Goal: Navigation & Orientation: Find specific page/section

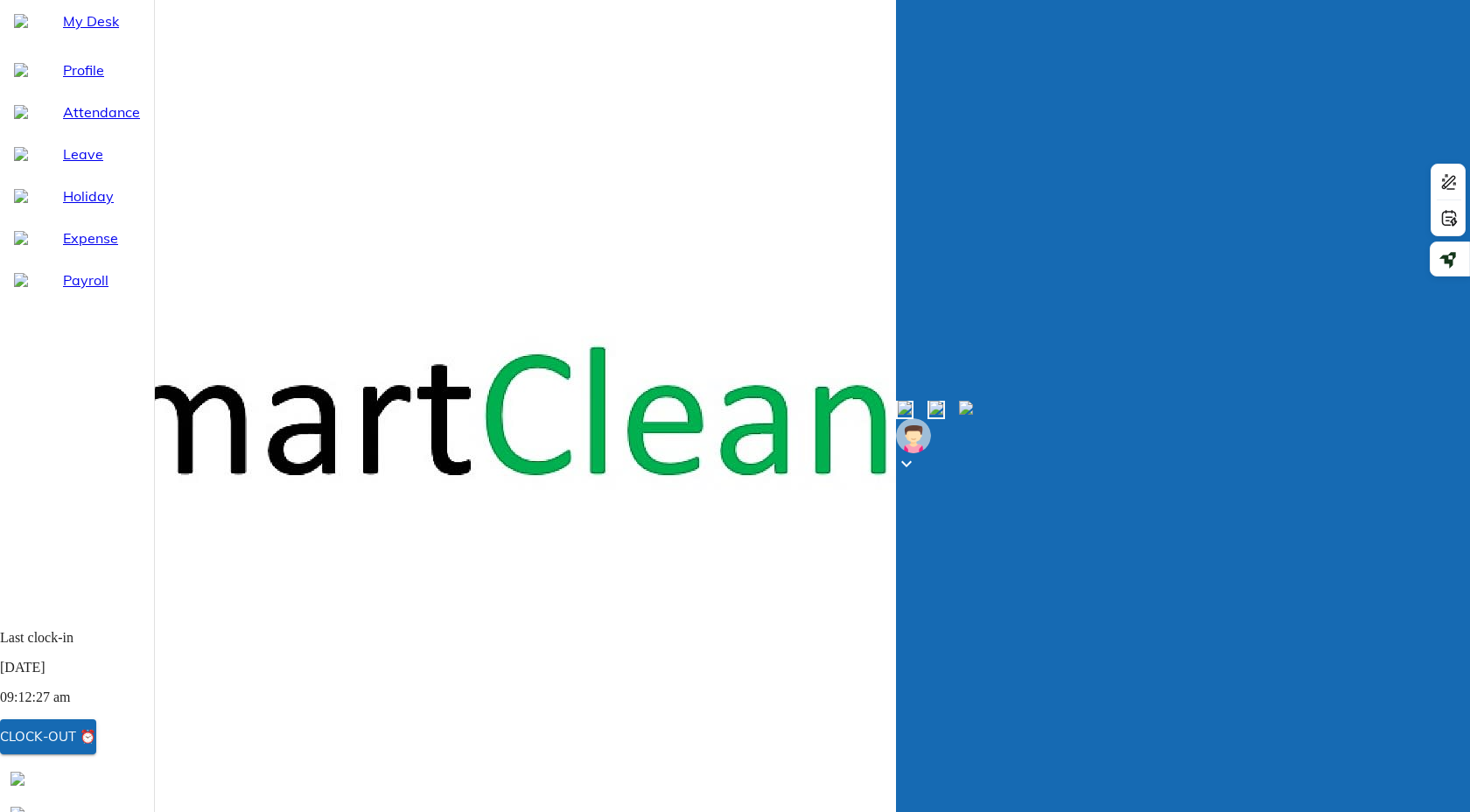
select select "9"
click at [24, 807] on img at bounding box center [18, 814] width 14 height 14
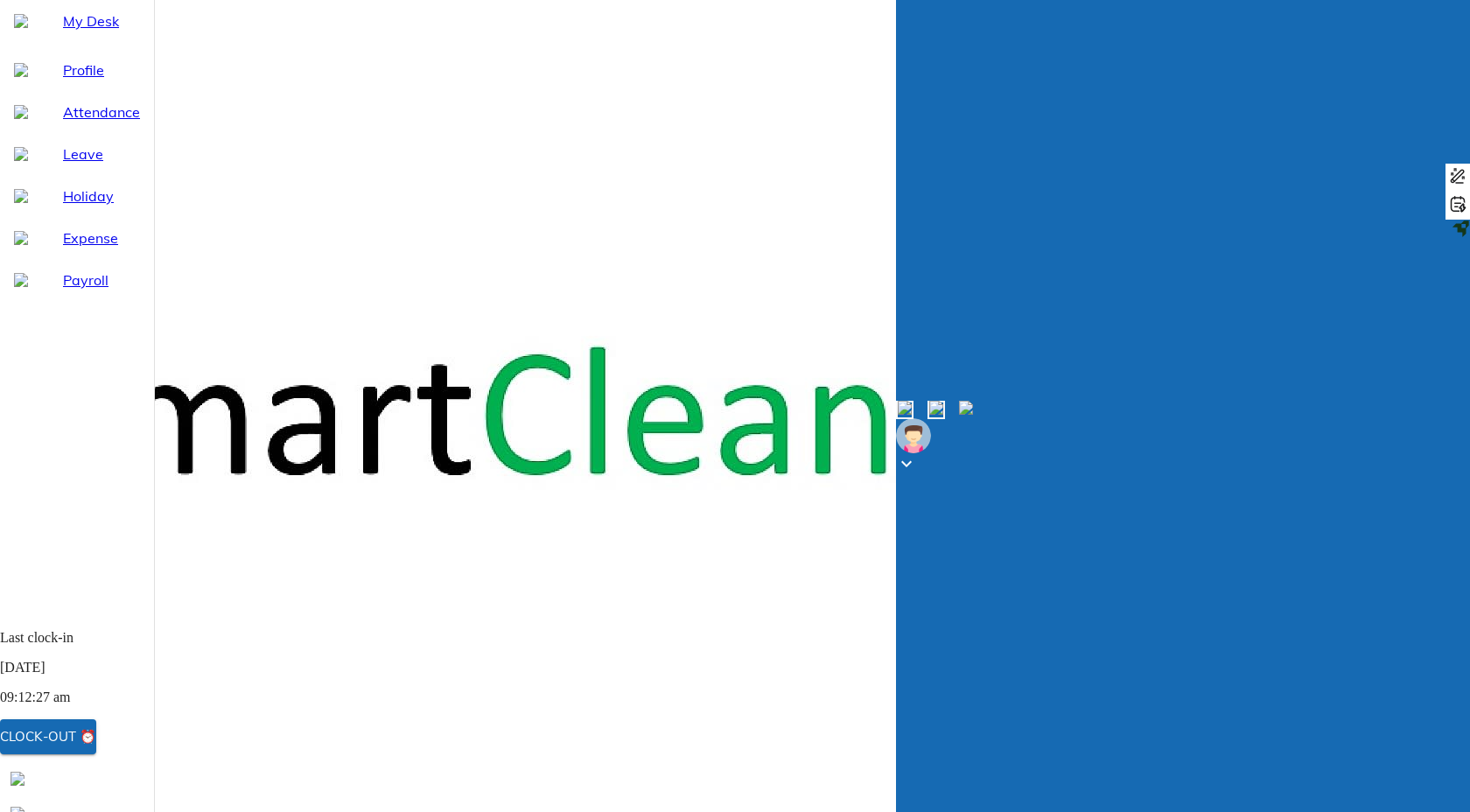
scroll to position [0, 397]
click at [24, 786] on img at bounding box center [18, 779] width 14 height 14
click at [63, 32] on div "My Desk" at bounding box center [101, 21] width 77 height 21
